Goal: Task Accomplishment & Management: Use online tool/utility

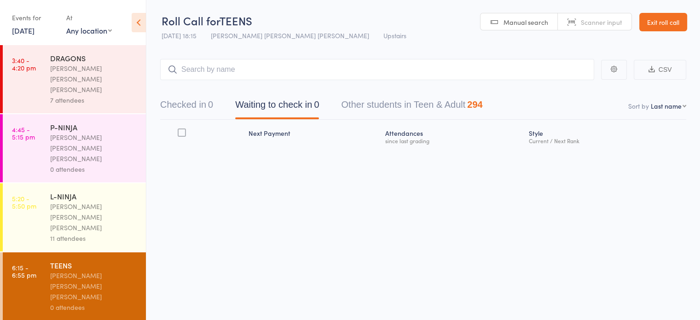
click at [249, 67] on input "search" at bounding box center [377, 69] width 434 height 21
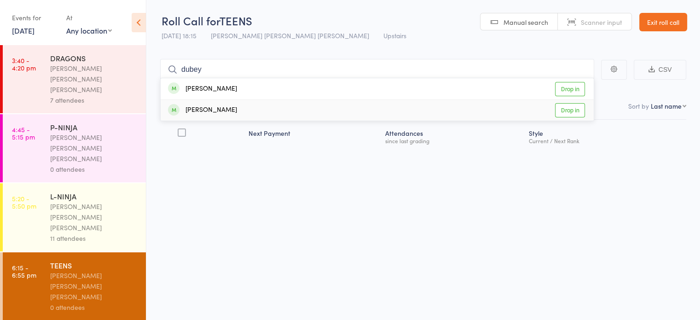
type input "dubey"
click at [233, 103] on div "[PERSON_NAME] Drop in" at bounding box center [377, 110] width 433 height 21
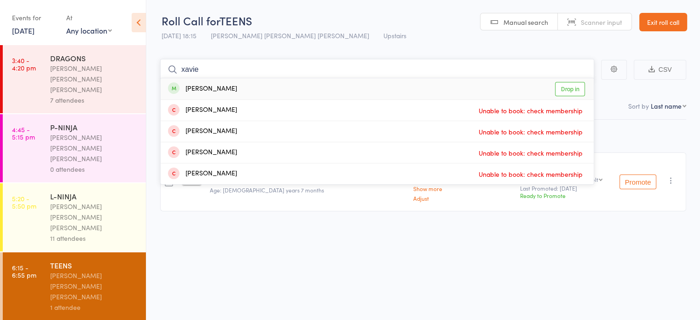
type input "xavie"
click at [221, 84] on div "[PERSON_NAME]" at bounding box center [202, 89] width 69 height 11
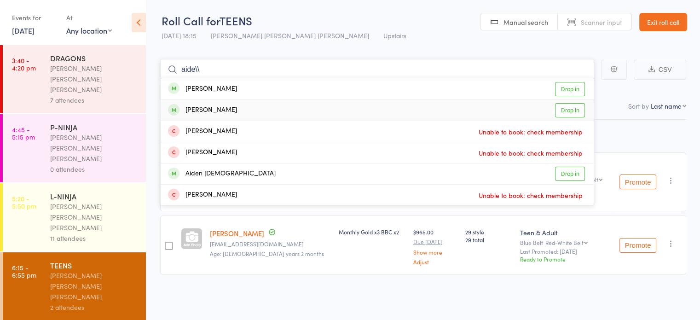
type input "aide\\"
click at [445, 107] on div "[PERSON_NAME] Drop in" at bounding box center [377, 110] width 433 height 21
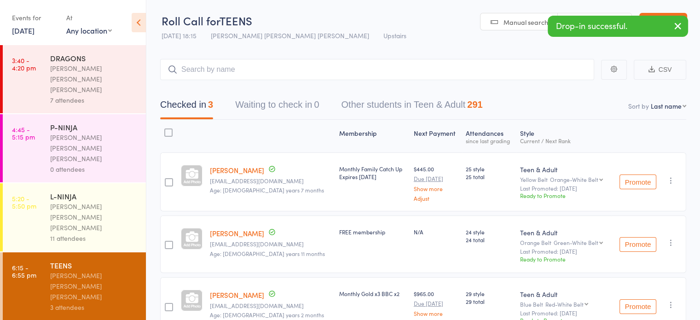
click at [520, 171] on div "Teen & Adult" at bounding box center [564, 169] width 88 height 9
drag, startPoint x: 509, startPoint y: 171, endPoint x: 557, endPoint y: 169, distance: 47.9
click at [557, 169] on div "Teen & Adult" at bounding box center [564, 169] width 88 height 9
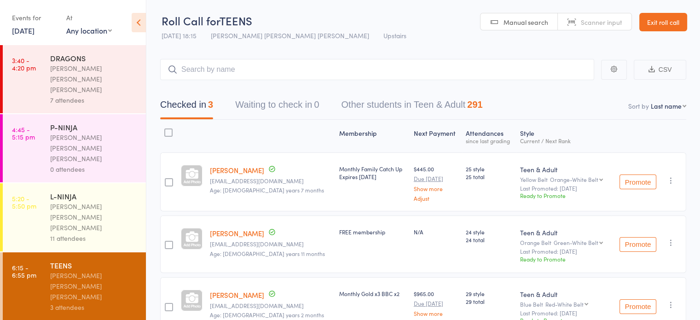
click at [527, 176] on div "Yellow Belt Orange-White Belt Orange-White Belt Orange Belt Green-White Belt Gr…" at bounding box center [564, 179] width 88 height 6
drag, startPoint x: 527, startPoint y: 176, endPoint x: 495, endPoint y: 175, distance: 32.2
click at [495, 175] on member-row "[PERSON_NAME] [EMAIL_ADDRESS][DOMAIN_NAME] Age: [DEMOGRAPHIC_DATA] years 7 mont…" at bounding box center [423, 181] width 526 height 59
click at [516, 163] on div "Teen & Adult Yellow Belt Orange-White Belt Orange-White Belt Orange Belt Green-…" at bounding box center [563, 181] width 95 height 59
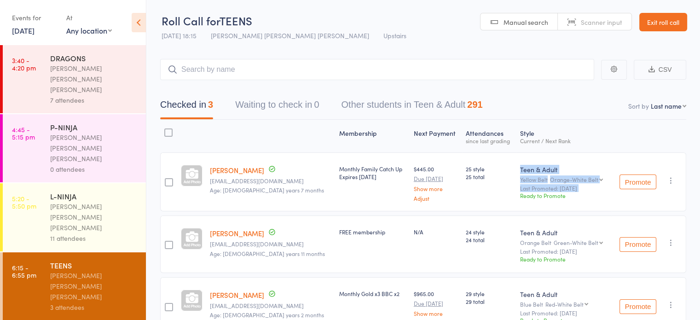
drag, startPoint x: 503, startPoint y: 163, endPoint x: 516, endPoint y: 188, distance: 28.6
click at [516, 188] on div "Teen & Adult Yellow Belt Orange-White Belt Orange-White Belt Orange Belt Green-…" at bounding box center [563, 181] width 95 height 59
click at [520, 188] on small "Last Promoted: [DATE]" at bounding box center [564, 188] width 88 height 6
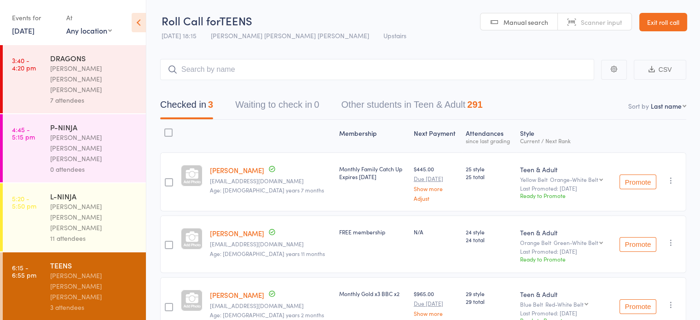
click at [520, 176] on div "Yellow Belt Orange-White Belt Orange-White Belt Orange Belt Green-White Belt Gr…" at bounding box center [564, 179] width 88 height 6
drag, startPoint x: 507, startPoint y: 175, endPoint x: 536, endPoint y: 202, distance: 39.4
click at [536, 202] on div "Teen & Adult Yellow Belt Orange-White Belt Orange-White Belt Orange Belt Green-…" at bounding box center [563, 181] width 95 height 59
click at [252, 71] on input "search" at bounding box center [377, 69] width 434 height 21
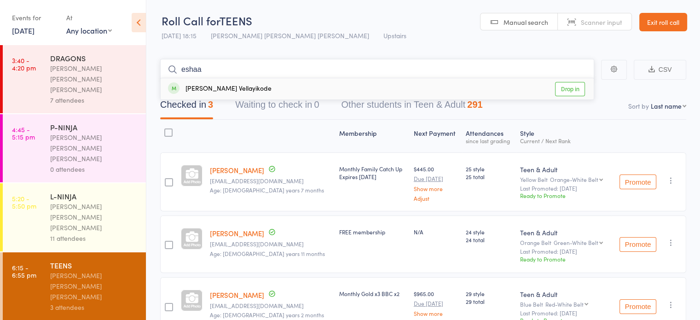
type input "eshaa"
click at [232, 81] on div "[PERSON_NAME] Vellayikode Drop in" at bounding box center [377, 88] width 433 height 21
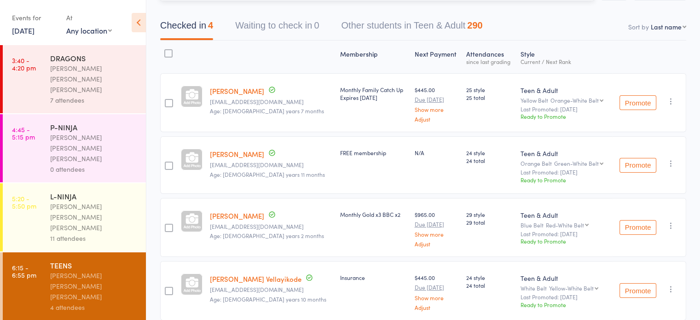
scroll to position [76, 0]
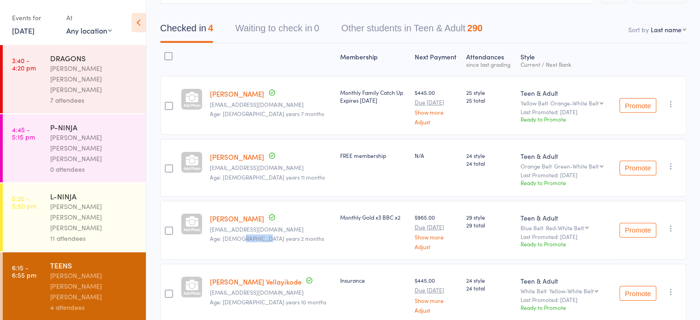
drag, startPoint x: 238, startPoint y: 236, endPoint x: 259, endPoint y: 243, distance: 21.3
click at [259, 243] on div "[PERSON_NAME] [EMAIL_ADDRESS][DOMAIN_NAME] Age: [DEMOGRAPHIC_DATA] years 2 mont…" at bounding box center [271, 230] width 130 height 59
drag, startPoint x: 259, startPoint y: 243, endPoint x: 240, endPoint y: 243, distance: 18.9
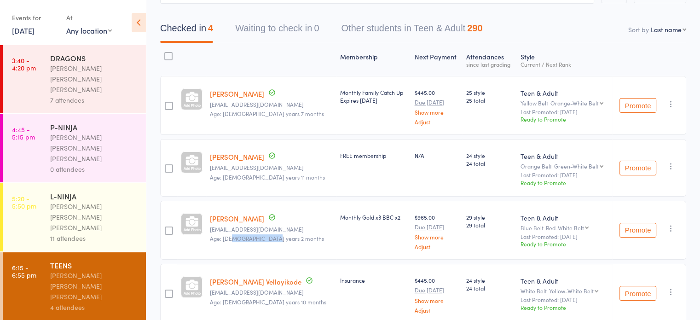
click at [240, 243] on div "[PERSON_NAME] [EMAIL_ADDRESS][DOMAIN_NAME] Age: [DEMOGRAPHIC_DATA] years 2 mont…" at bounding box center [271, 230] width 130 height 59
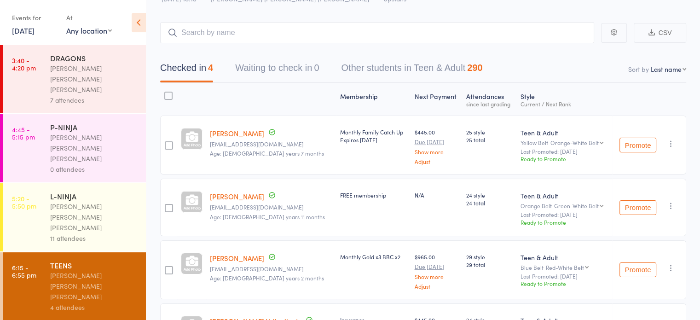
scroll to position [0, 0]
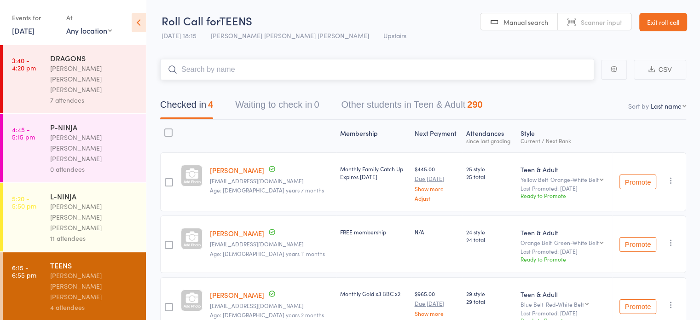
click at [266, 76] on input "search" at bounding box center [377, 69] width 434 height 21
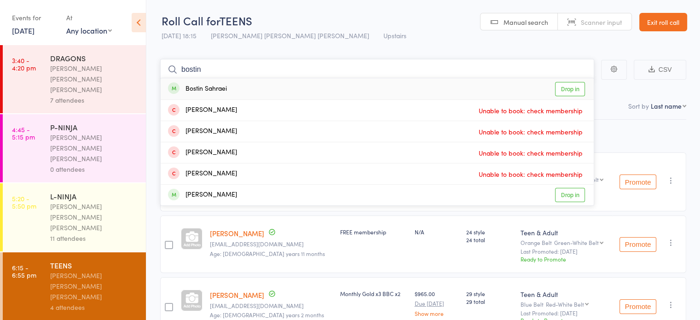
type input "bostin"
click at [244, 92] on div "Bostin Sahraei Drop in" at bounding box center [377, 88] width 433 height 21
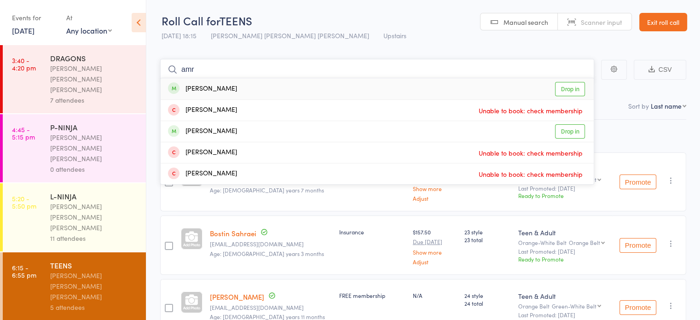
type input "amr"
click at [244, 92] on div "[PERSON_NAME] Drop in" at bounding box center [377, 88] width 433 height 21
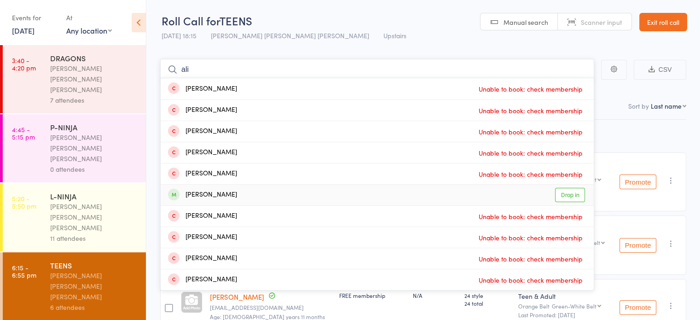
type input "ali"
click at [243, 191] on div "[PERSON_NAME] Drop in" at bounding box center [377, 195] width 433 height 21
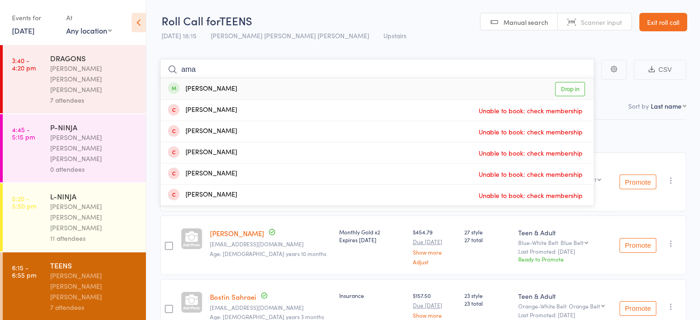
type input "ama"
click at [237, 97] on div "[PERSON_NAME] Drop in" at bounding box center [377, 88] width 433 height 21
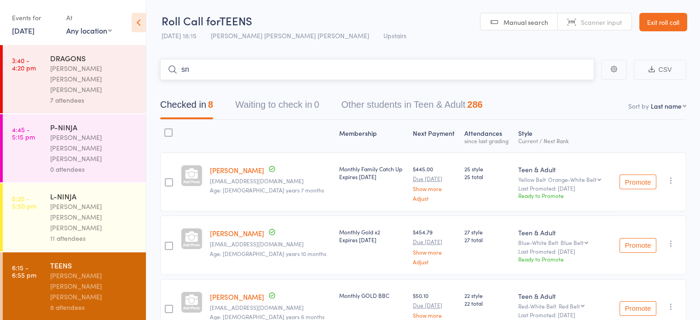
type input "s"
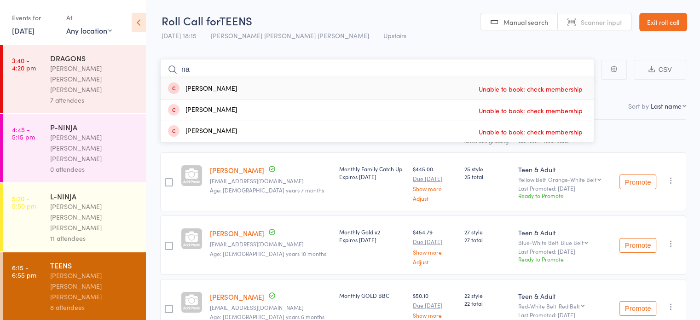
type input "n"
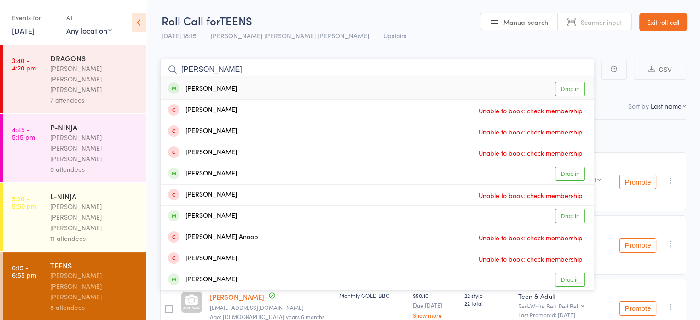
type input "[PERSON_NAME]"
click at [255, 86] on div "[PERSON_NAME] Drop in" at bounding box center [377, 88] width 433 height 21
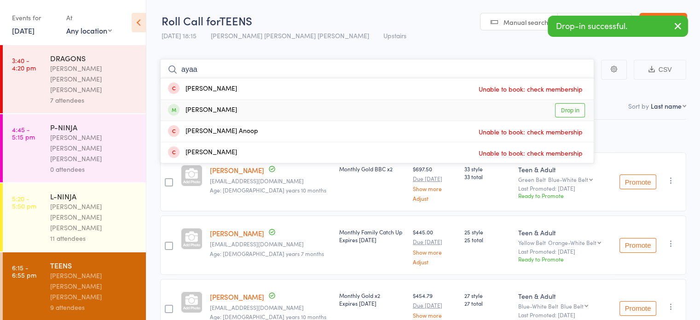
type input "ayaa"
click at [237, 115] on div "[PERSON_NAME] Drop in" at bounding box center [377, 110] width 433 height 21
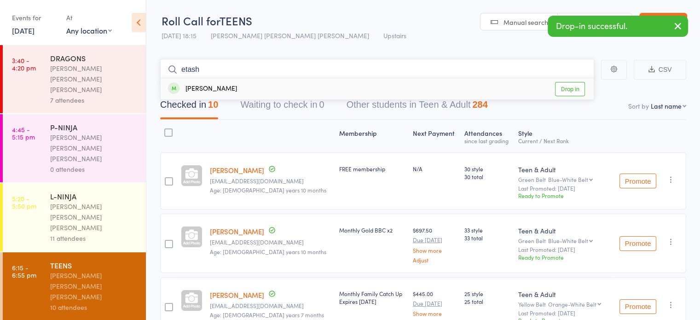
type input "etash"
click at [243, 92] on div "[PERSON_NAME] Drop in" at bounding box center [377, 88] width 433 height 21
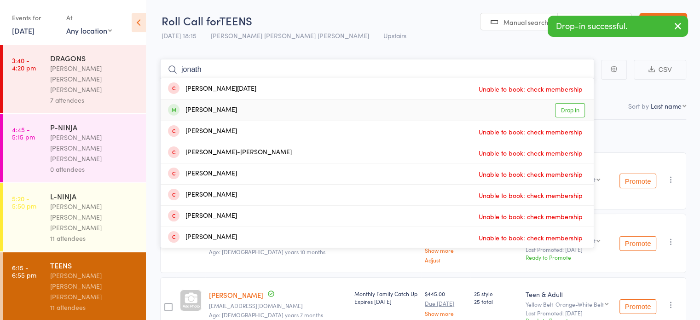
type input "jonath"
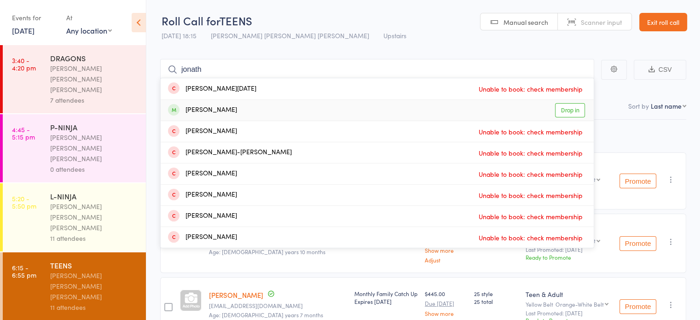
click at [240, 102] on div "[PERSON_NAME] Drop in" at bounding box center [377, 110] width 433 height 21
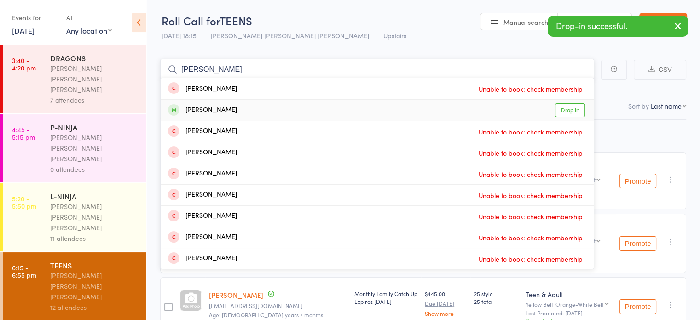
type input "[PERSON_NAME]"
click at [249, 102] on div "[PERSON_NAME] Drop in" at bounding box center [377, 110] width 433 height 21
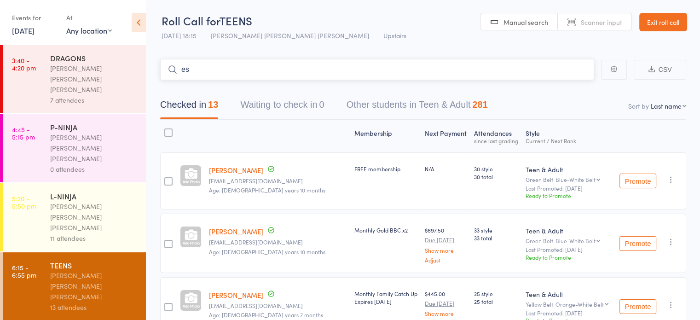
type input "e"
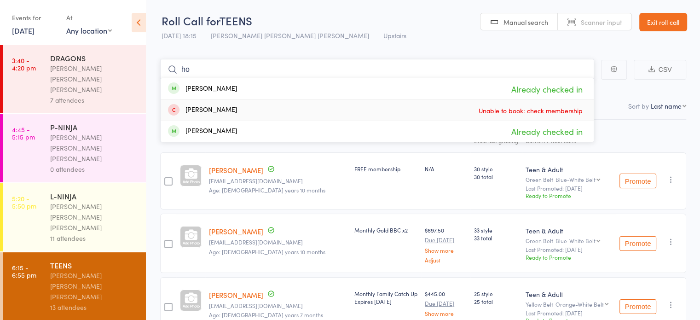
type input "h"
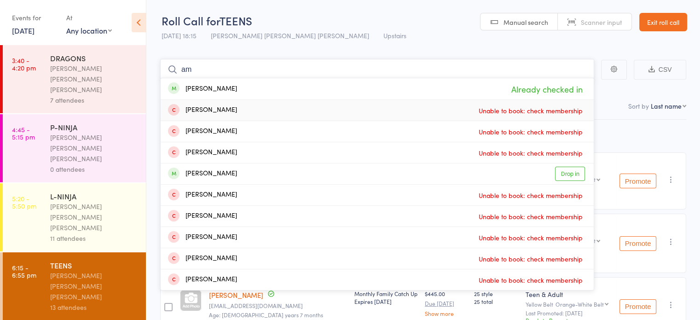
type input "a"
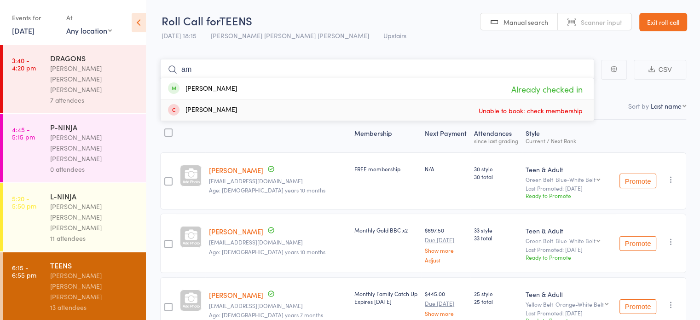
type input "a"
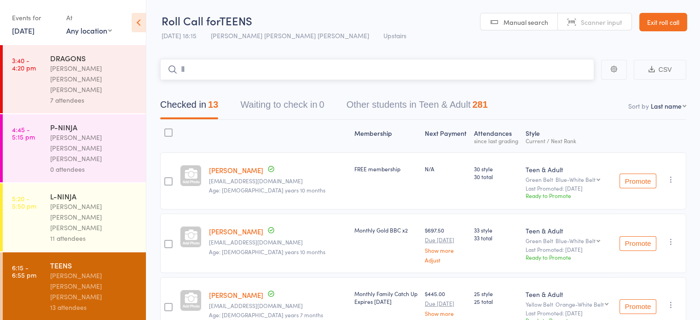
type input "l"
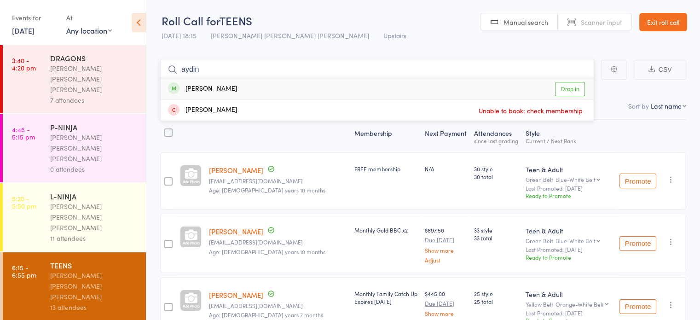
type input "aydin"
click at [243, 83] on div "Aydin Mosaeb Drop in" at bounding box center [377, 88] width 433 height 21
